Goal: Information Seeking & Learning: Learn about a topic

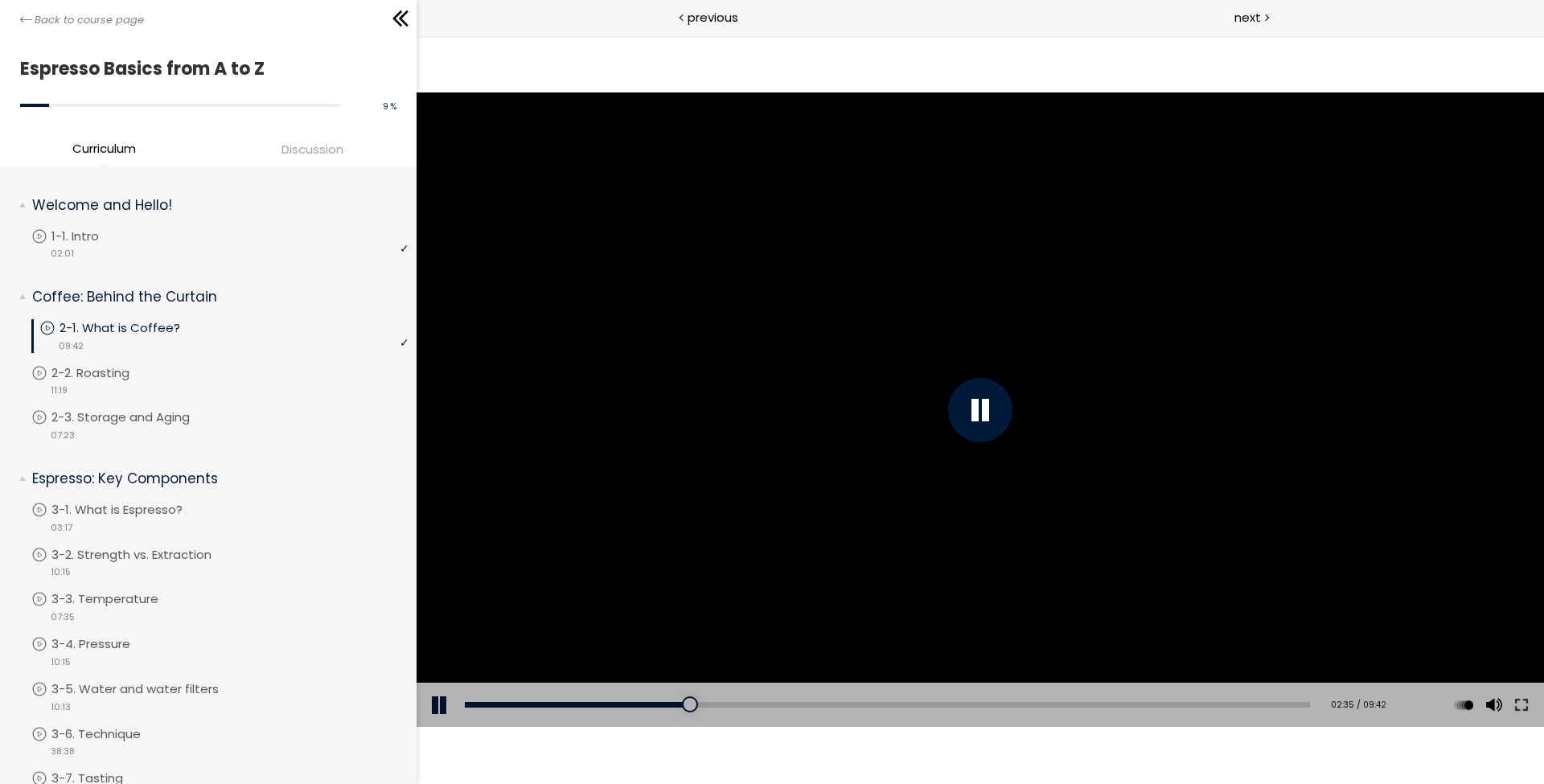
click at [1223, 68] on div "The video is loading... Click for sound @keyframes VOLUME_SMALL_WAVE_FLASH { 0%…" at bounding box center [980, 410] width 1128 height 748
drag, startPoint x: 617, startPoint y: 697, endPoint x: 604, endPoint y: 704, distance: 14.8
click at [604, 704] on div "Add chapter 01:36" at bounding box center [887, 704] width 845 height 45
drag, startPoint x: 576, startPoint y: 708, endPoint x: 556, endPoint y: 708, distance: 20.0
click at [556, 709] on div "Add chapter 01:32" at bounding box center [887, 704] width 845 height 45
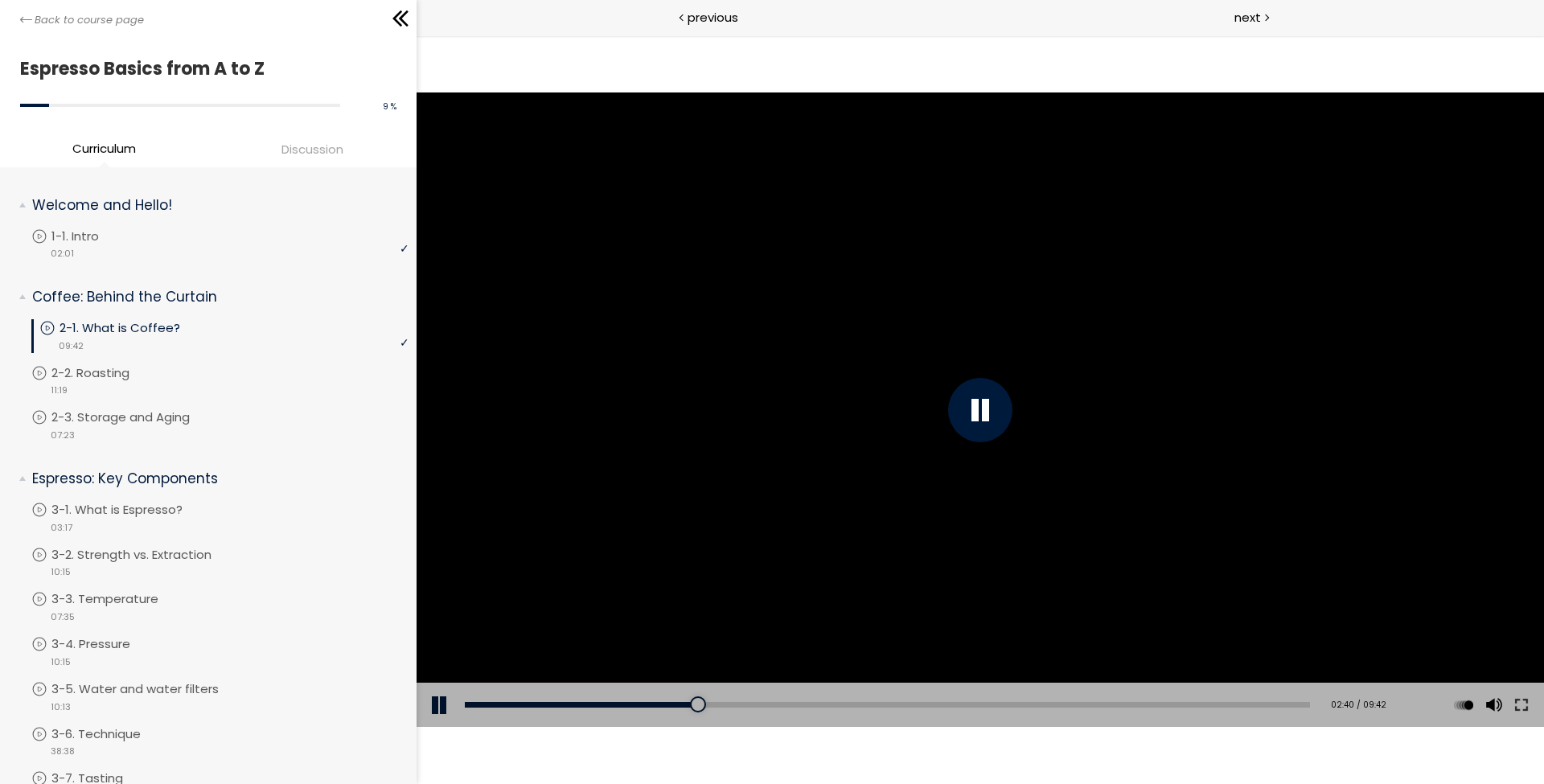
drag, startPoint x: 604, startPoint y: 700, endPoint x: 579, endPoint y: 697, distance: 25.2
click at [579, 698] on div "Add chapter 01:36" at bounding box center [887, 704] width 845 height 45
drag, startPoint x: 684, startPoint y: 705, endPoint x: 550, endPoint y: 713, distance: 134.2
click at [550, 713] on div "Add chapter 00:58" at bounding box center [887, 704] width 845 height 45
click at [1484, 750] on div "The video is loading... Click for sound @keyframes VOLUME_SMALL_WAVE_FLASH { 0%…" at bounding box center [980, 410] width 1128 height 748
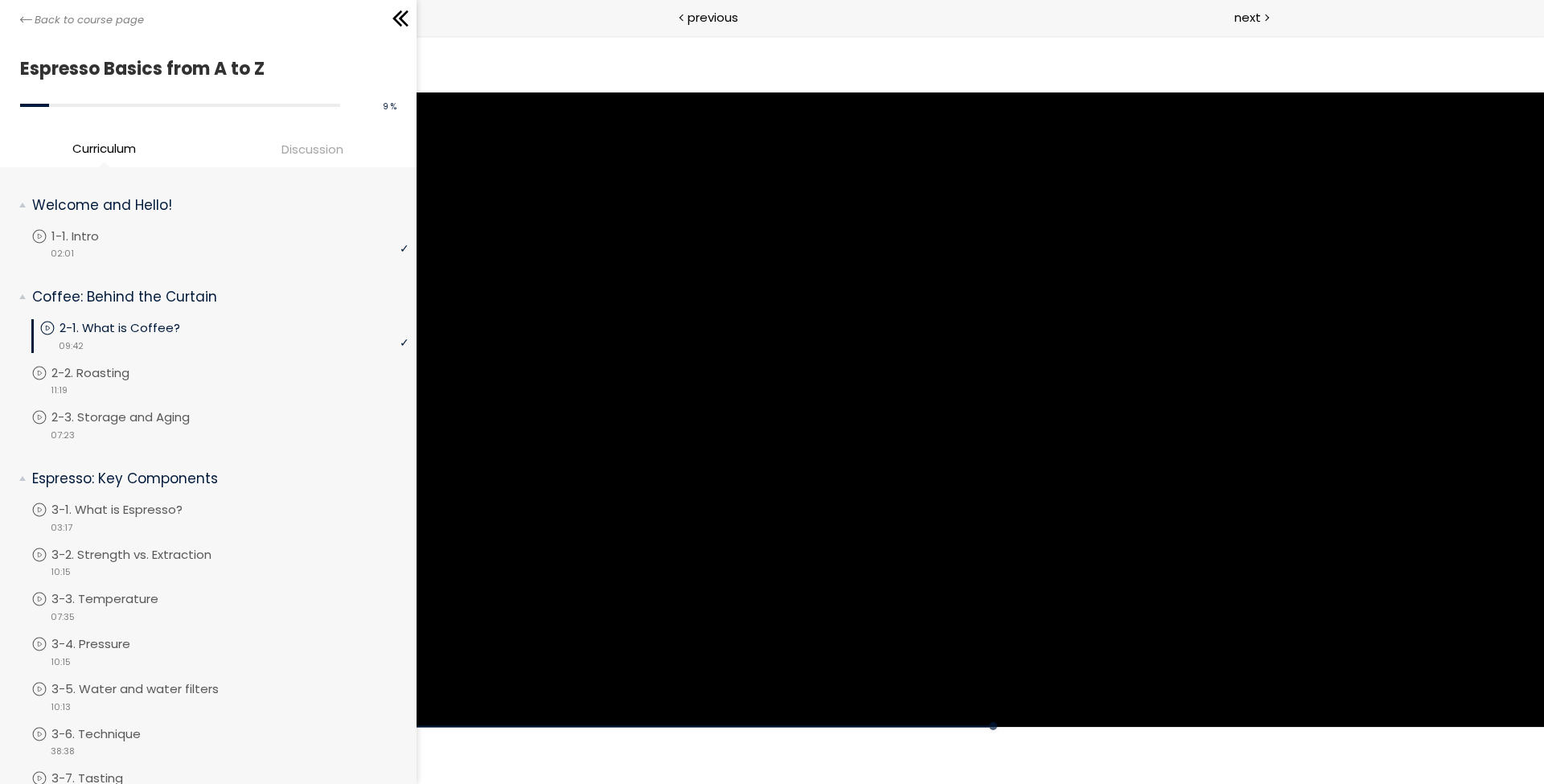
click at [308, 161] on li "Discussion" at bounding box center [312, 151] width 208 height 27
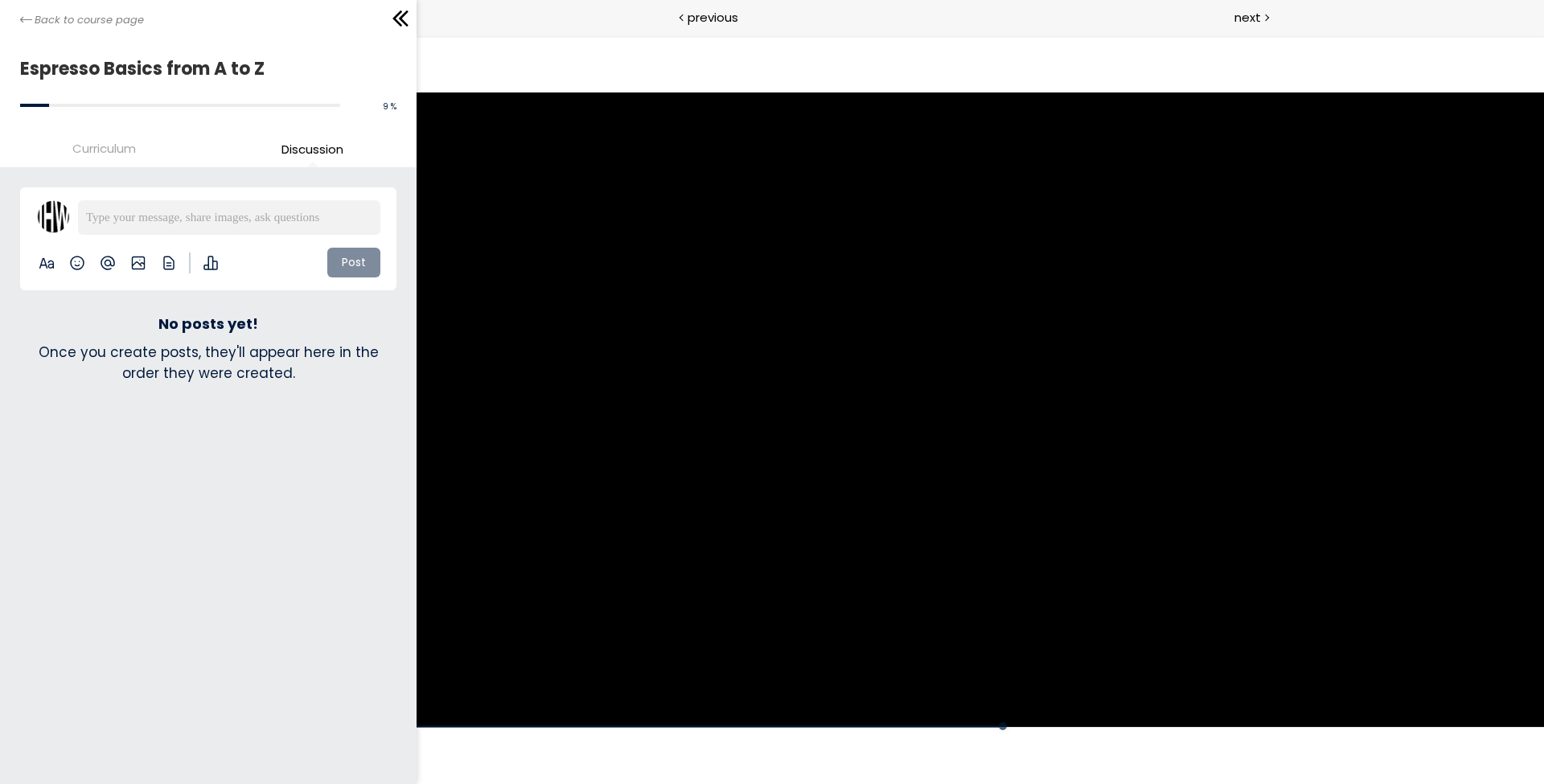
click at [107, 159] on li "Curriculum" at bounding box center [104, 151] width 208 height 27
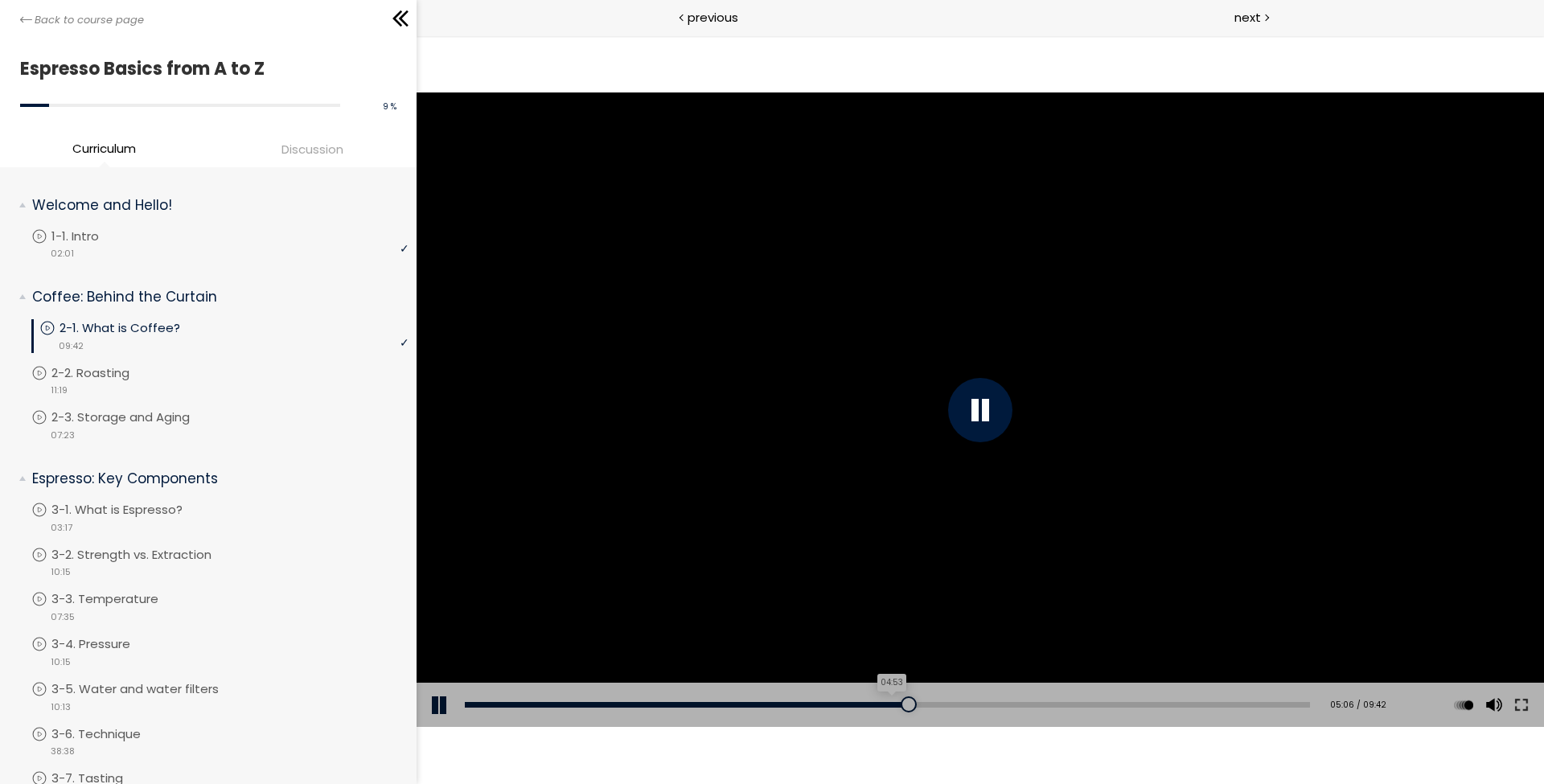
click at [894, 704] on div "04:53" at bounding box center [887, 704] width 845 height 6
click at [1457, 583] on span "1.25" at bounding box center [1466, 582] width 21 height 15
click at [1359, 762] on div "The video is loading... Click for sound @keyframes VOLUME_SMALL_WAVE_FLASH { 0%…" at bounding box center [980, 410] width 1128 height 748
click at [871, 704] on div "04:37" at bounding box center [887, 704] width 845 height 6
click at [885, 763] on div "The video is loading... Click for sound @keyframes VOLUME_SMALL_WAVE_FLASH { 0%…" at bounding box center [980, 410] width 1128 height 748
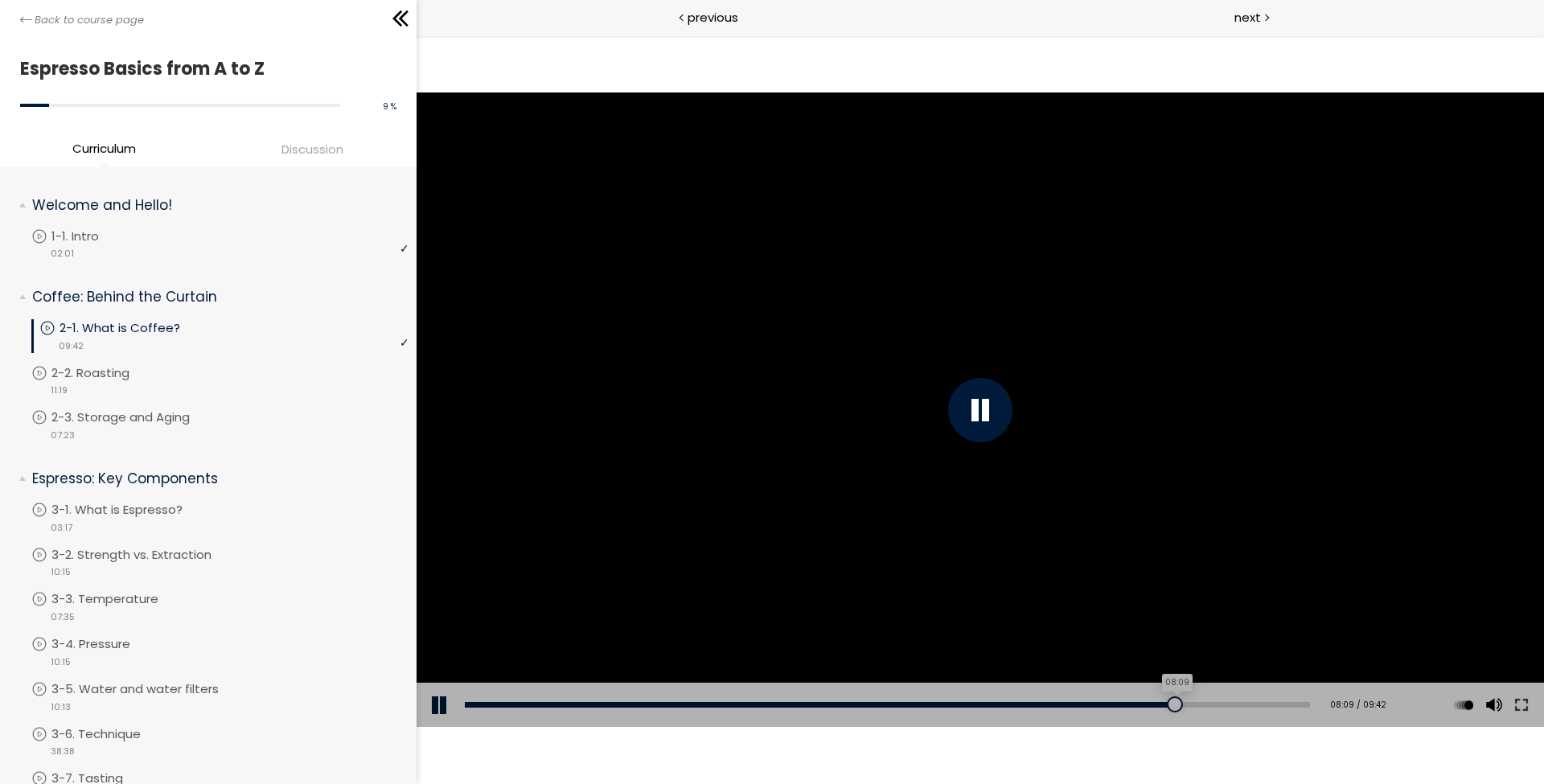
click at [1180, 706] on div "08:09" at bounding box center [887, 704] width 845 height 6
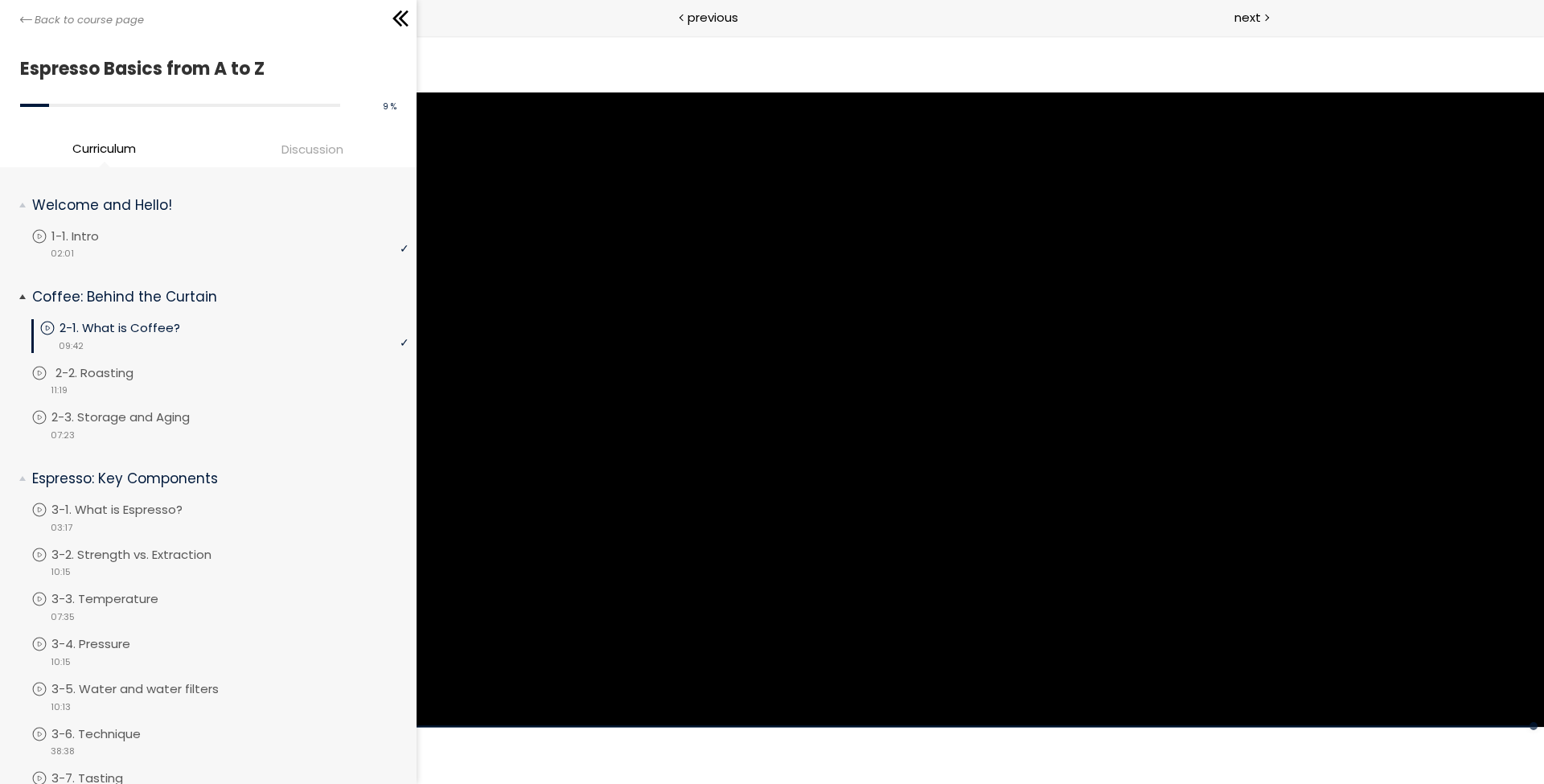
click at [182, 381] on div "video 11:19" at bounding box center [220, 389] width 377 height 16
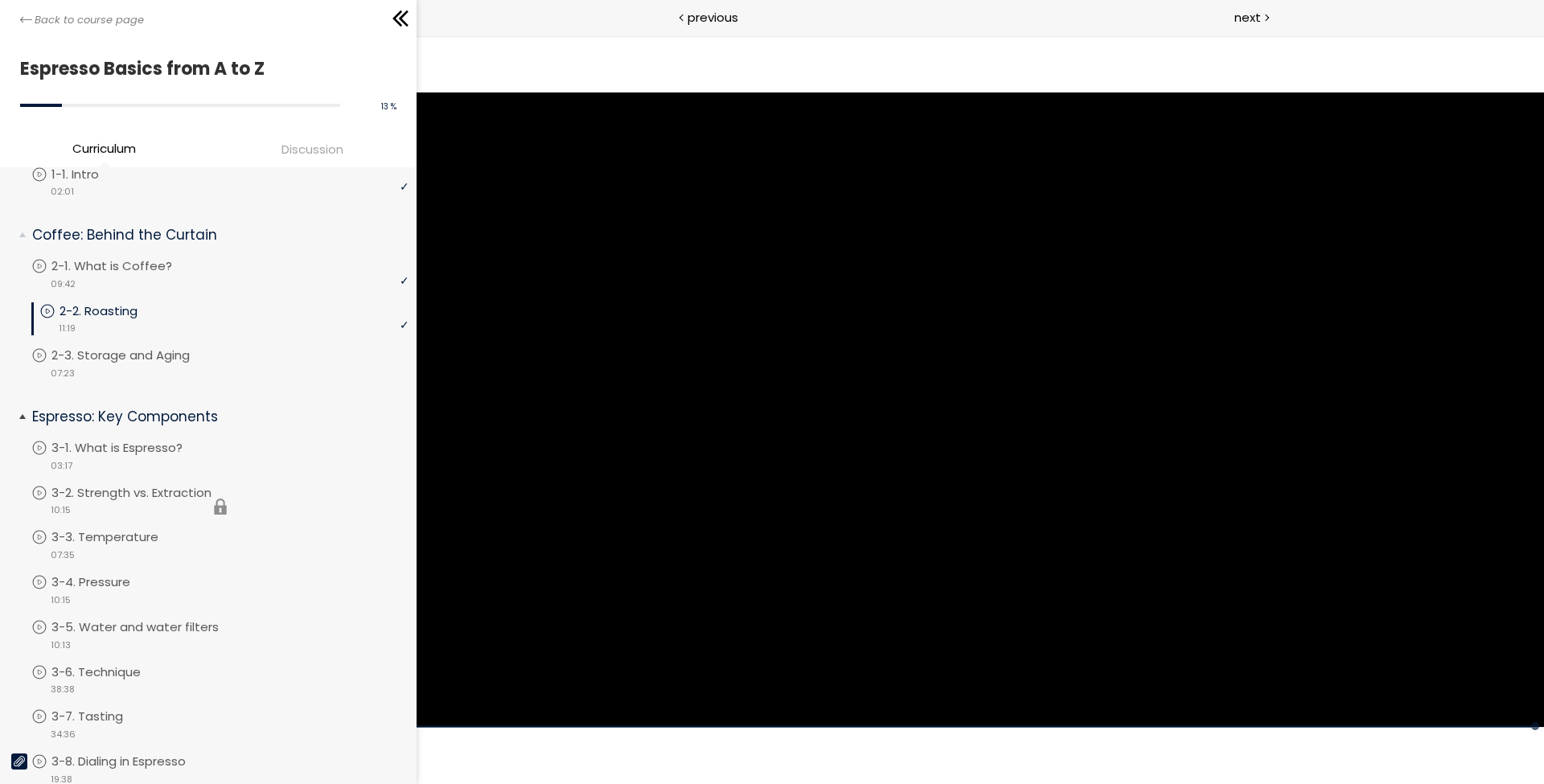
scroll to position [53, 0]
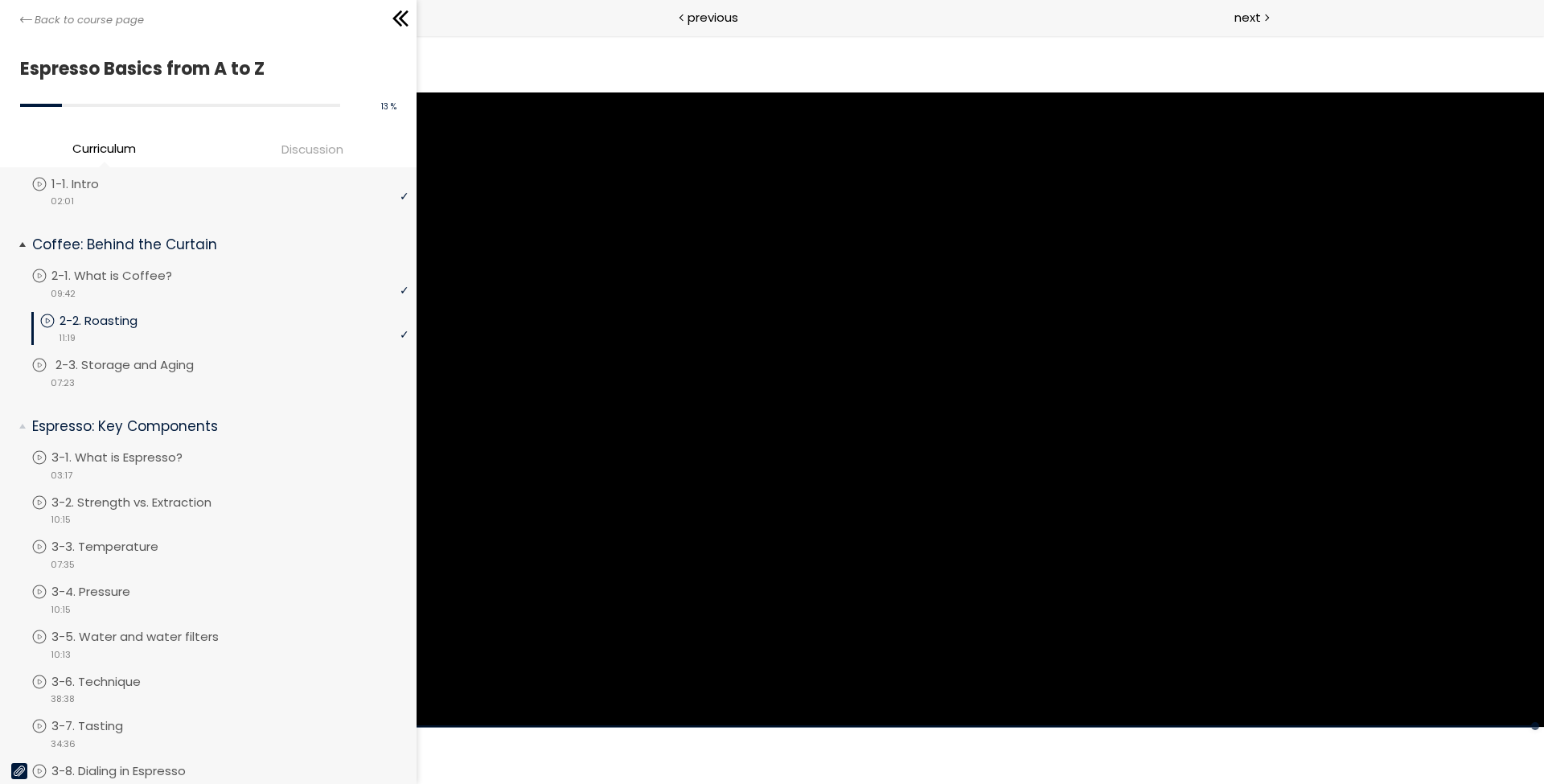
click at [310, 369] on link "2-3. Storage and Aging" at bounding box center [220, 365] width 377 height 18
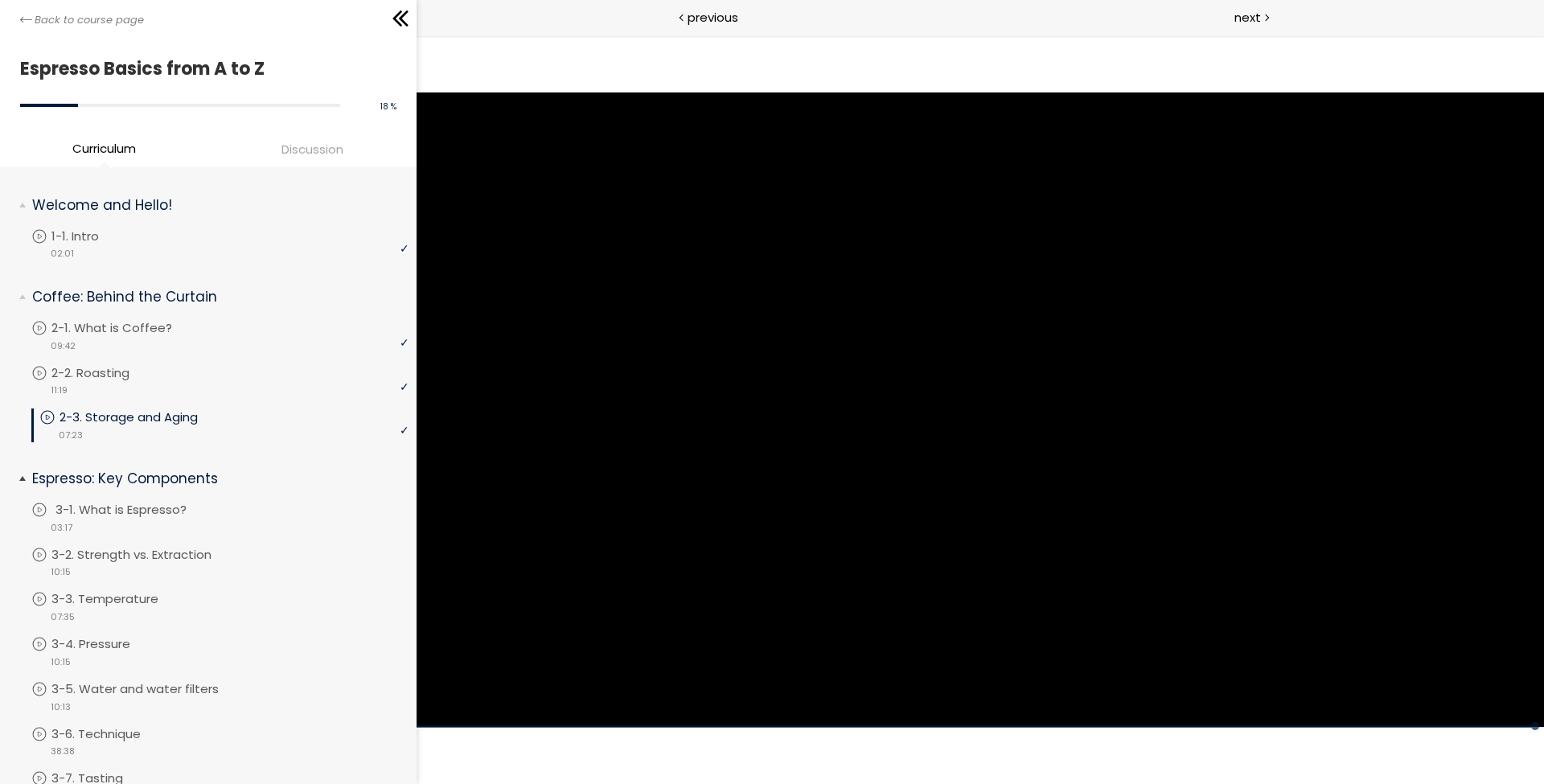
click at [136, 518] on div "video 03:17" at bounding box center [220, 526] width 377 height 16
click at [1261, 27] on div "next" at bounding box center [1262, 18] width 563 height 36
click at [116, 593] on p "3-3. Temperature" at bounding box center [125, 599] width 139 height 18
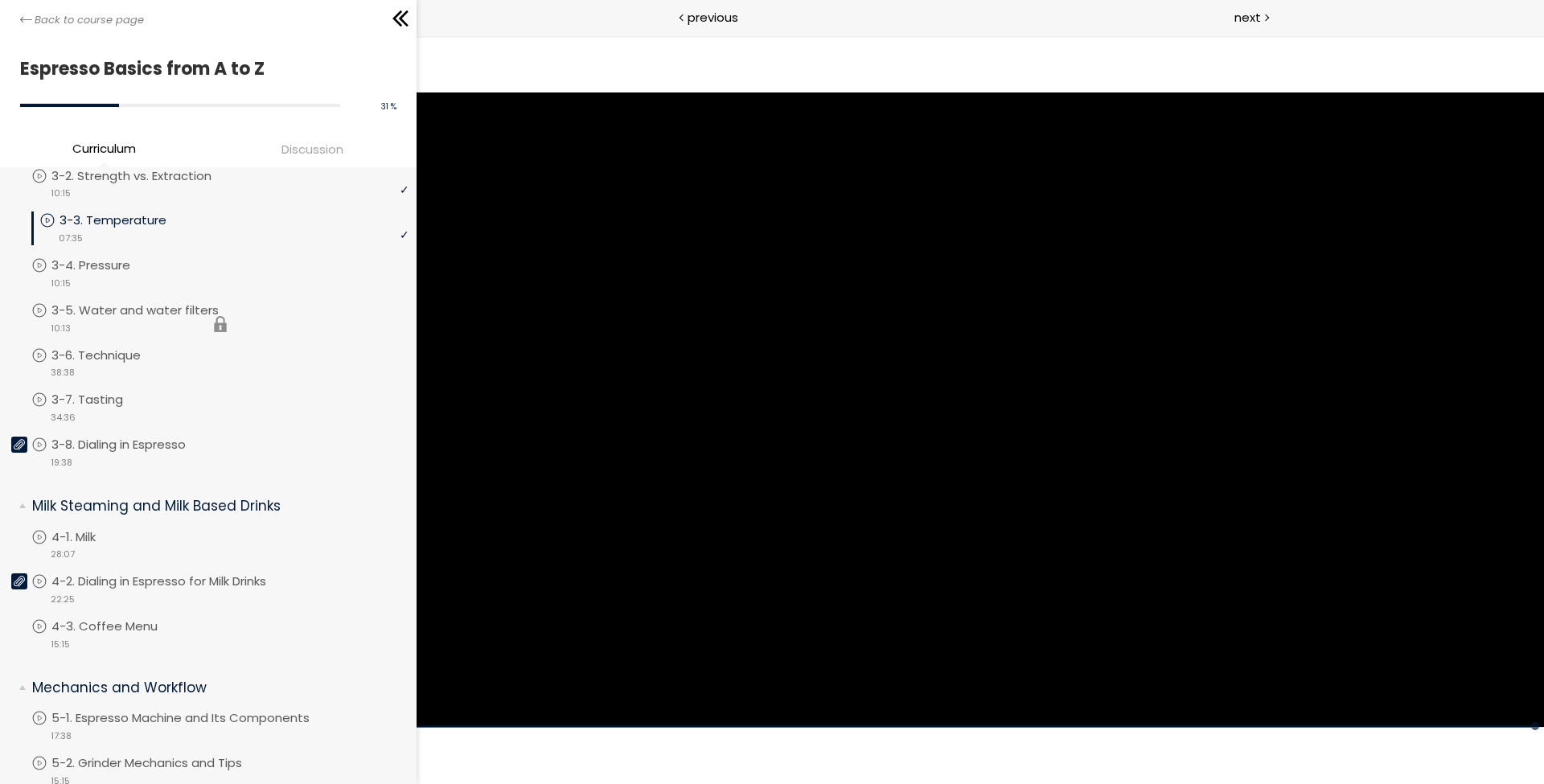
scroll to position [368, 0]
